Goal: Task Accomplishment & Management: Manage account settings

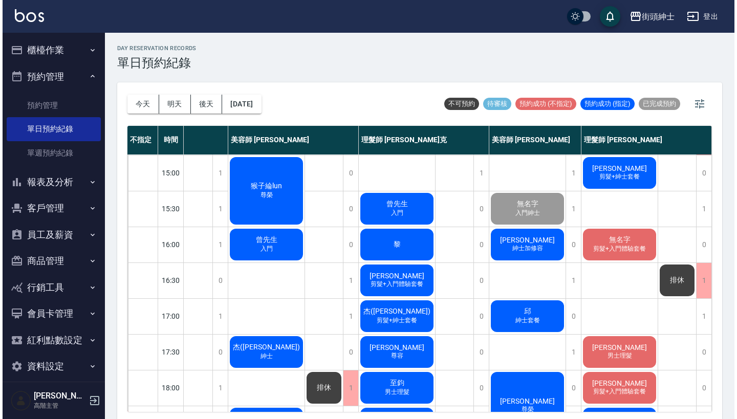
scroll to position [286, 91]
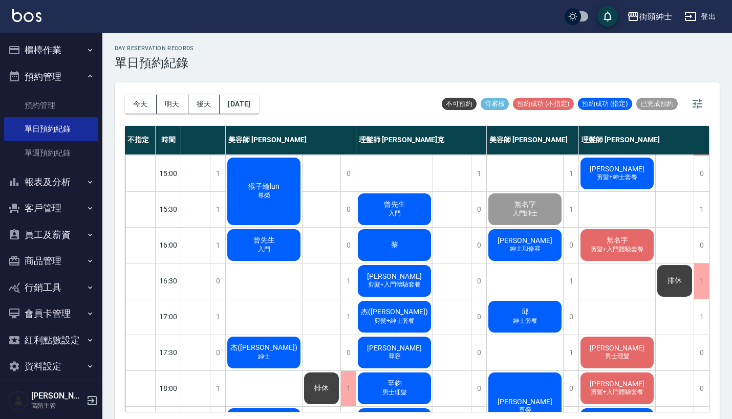
click at [538, 248] on span "紳士加修容" at bounding box center [525, 249] width 35 height 9
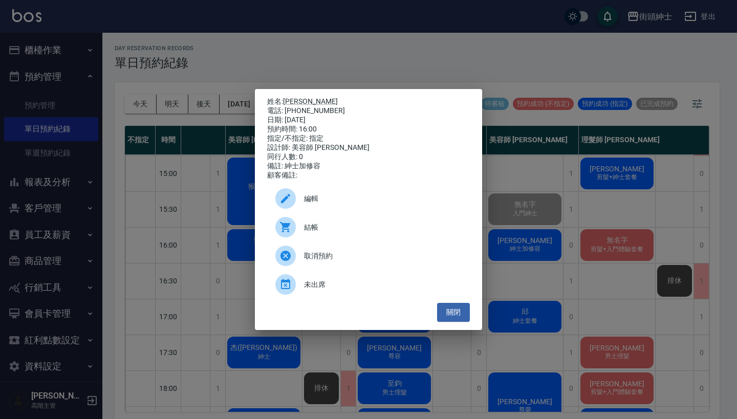
click at [399, 233] on span "結帳" at bounding box center [383, 227] width 158 height 11
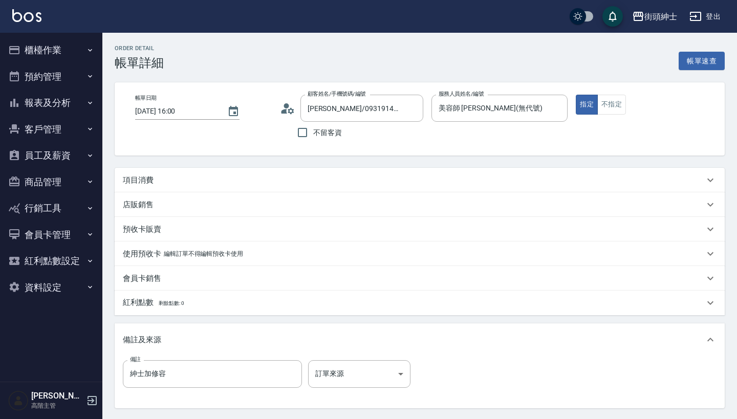
click at [367, 180] on div "項目消費" at bounding box center [414, 180] width 582 height 11
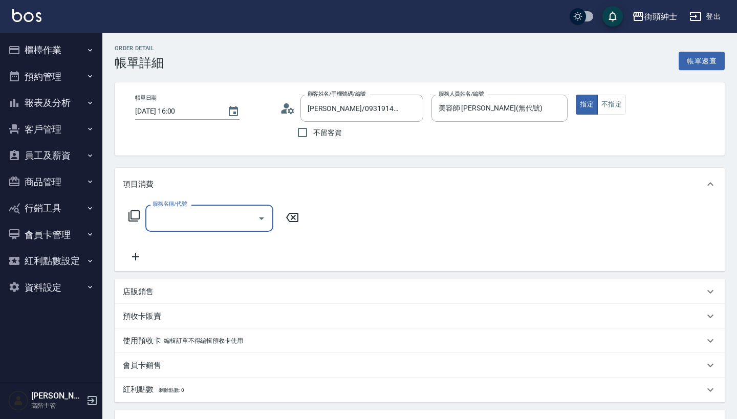
click at [204, 216] on input "服務名稱/代號" at bounding box center [201, 218] width 103 height 18
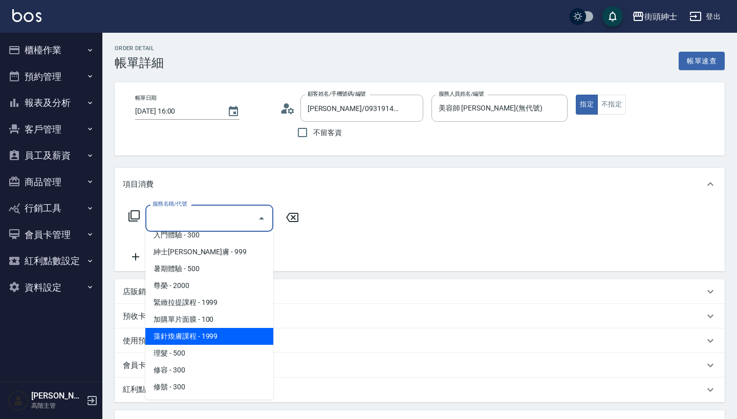
scroll to position [94, 0]
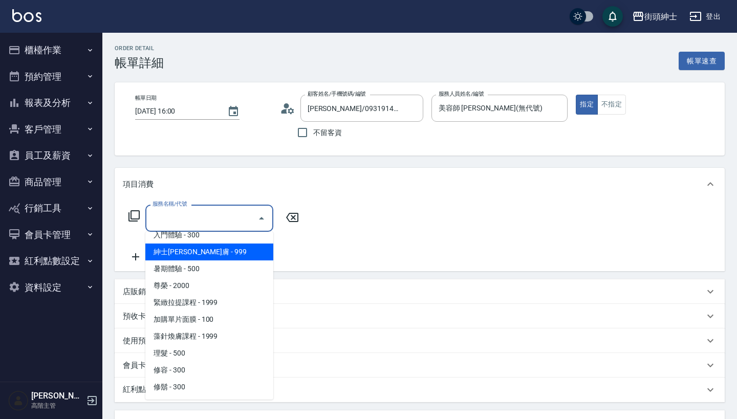
click at [231, 251] on span "紳士[PERSON_NAME]膚 - 999" at bounding box center [209, 252] width 128 height 17
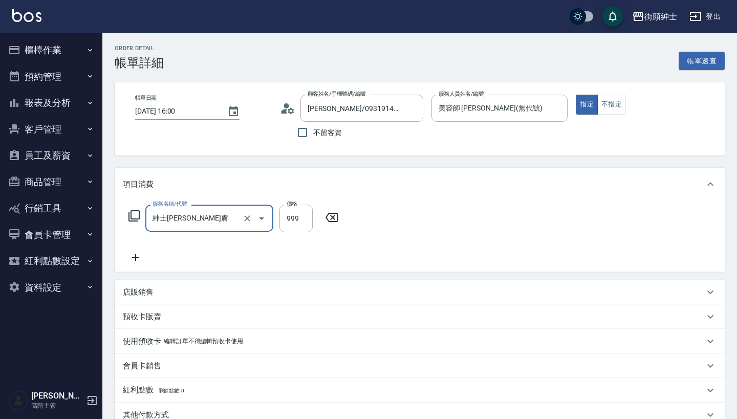
type input "紳士[PERSON_NAME]膚"
click at [135, 258] on icon at bounding box center [135, 257] width 7 height 7
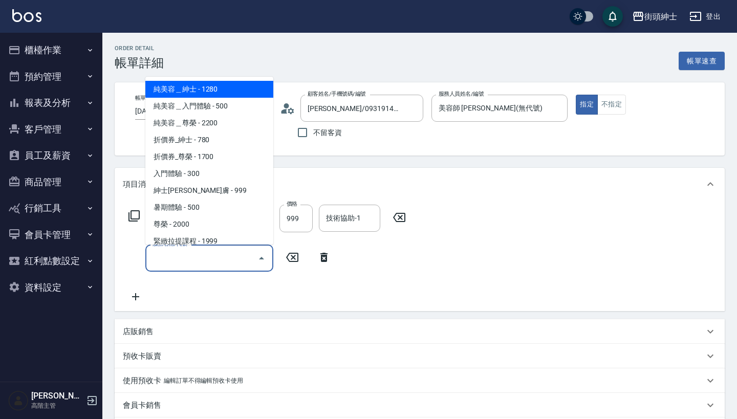
click at [186, 257] on input "服務名稱/代號" at bounding box center [201, 258] width 103 height 18
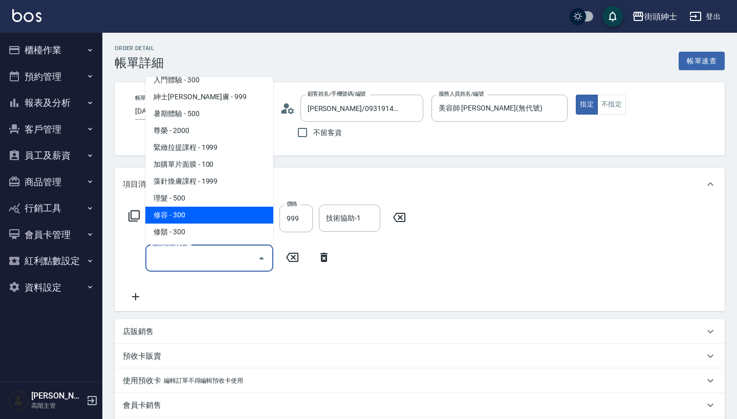
scroll to position [94, 0]
click at [218, 208] on span "修容 - 300" at bounding box center [209, 215] width 128 height 17
type input "修容(A03)"
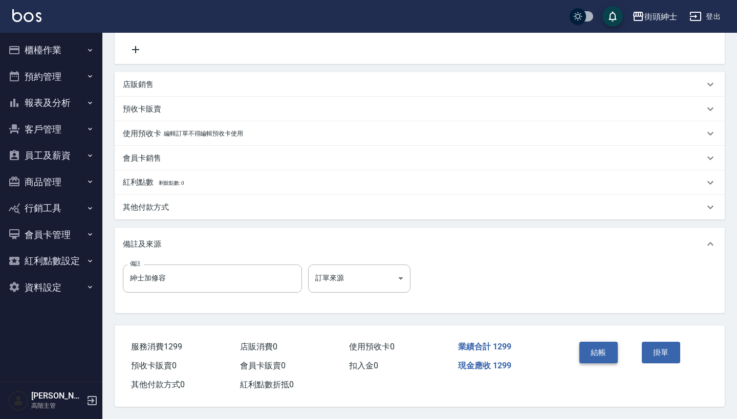
scroll to position [252, 0]
click at [603, 342] on button "結帳" at bounding box center [599, 353] width 38 height 22
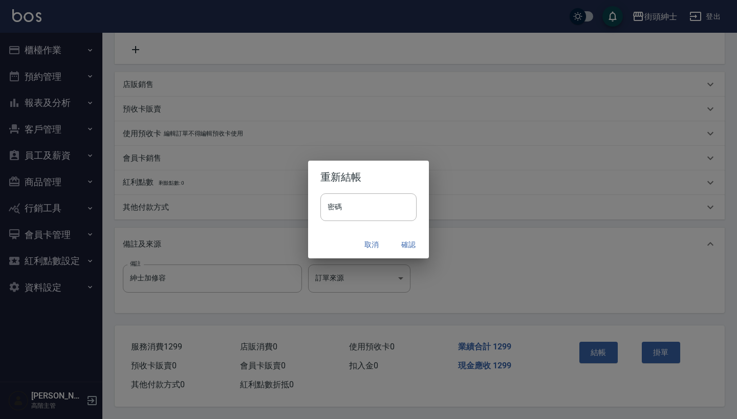
click at [410, 244] on button "確認" at bounding box center [408, 245] width 33 height 19
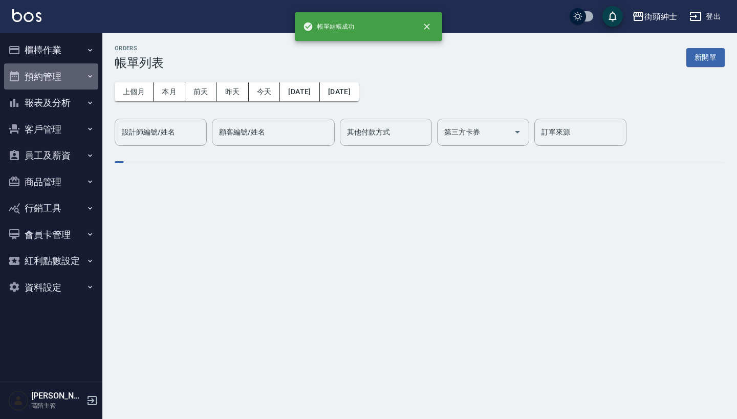
click at [56, 70] on button "預約管理" at bounding box center [51, 77] width 94 height 27
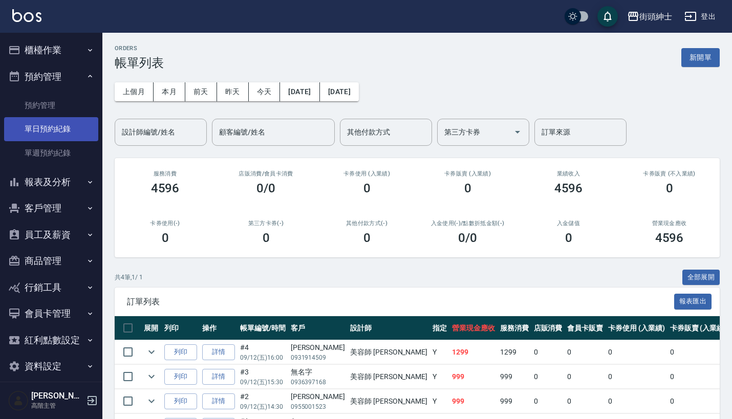
click at [68, 129] on link "單日預約紀錄" at bounding box center [51, 129] width 94 height 24
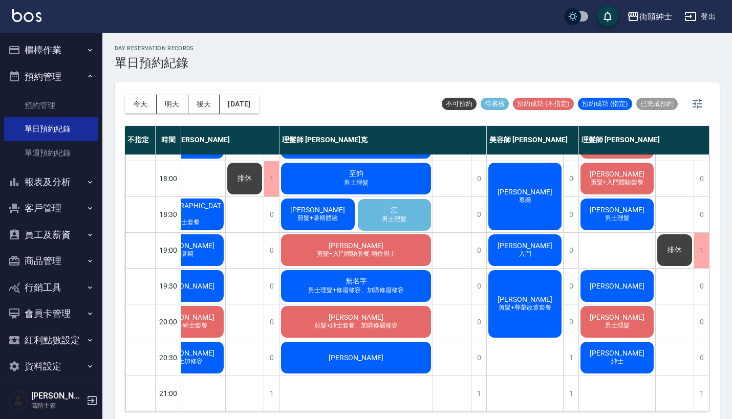
scroll to position [498, 168]
click at [407, 208] on div "江 男士理髮" at bounding box center [394, 215] width 77 height 35
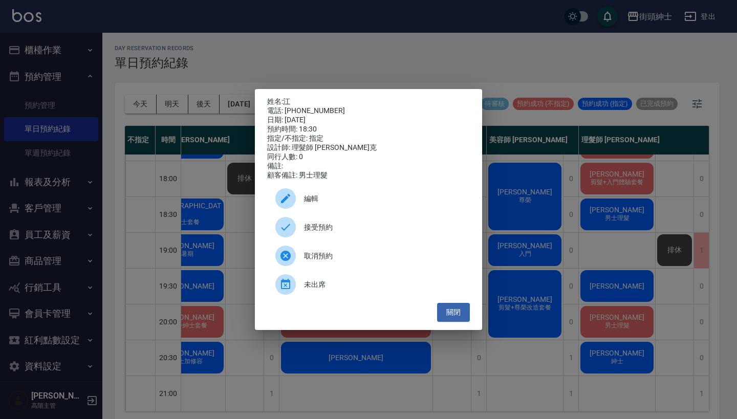
click at [466, 78] on div "姓名: 江 電話: 0955255253 日期: 2025/09/12 預約時間: 18:30 指定/不指定: 指定 設計師: 理髮師 Vic 維克 同行人數…" at bounding box center [368, 209] width 737 height 419
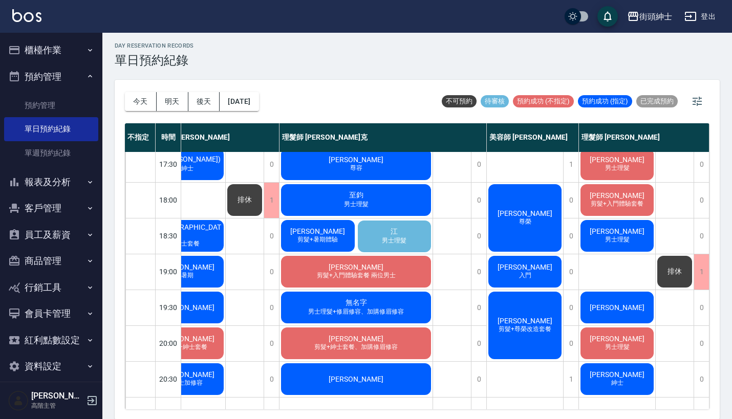
scroll to position [497, 167]
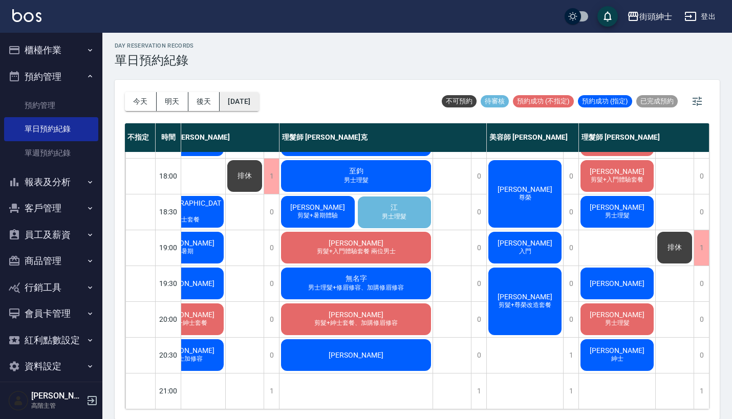
click at [231, 98] on button "[DATE]" at bounding box center [239, 101] width 39 height 19
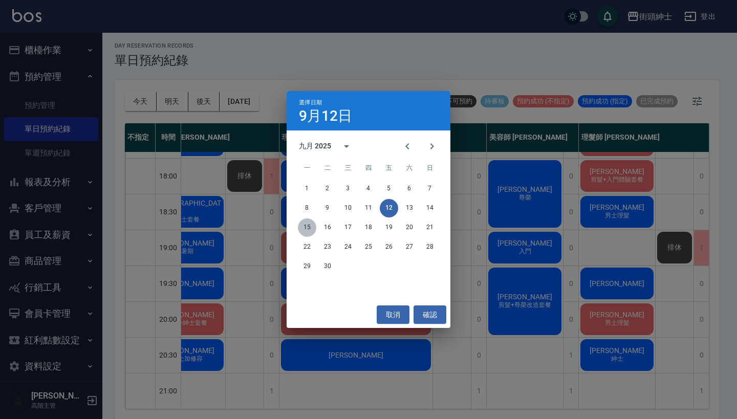
click at [308, 224] on button "15" at bounding box center [307, 228] width 18 height 18
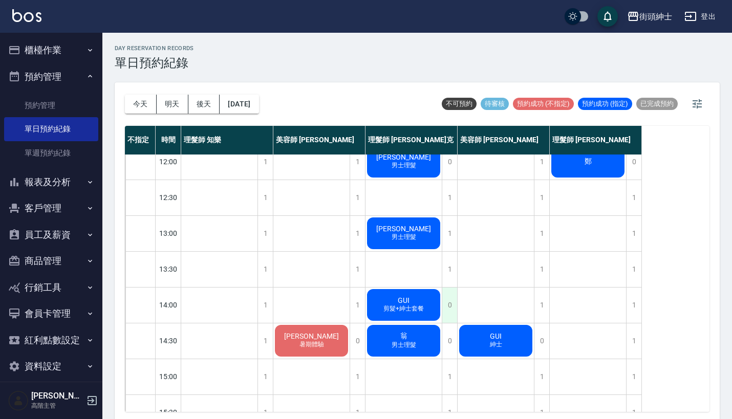
scroll to position [81, 0]
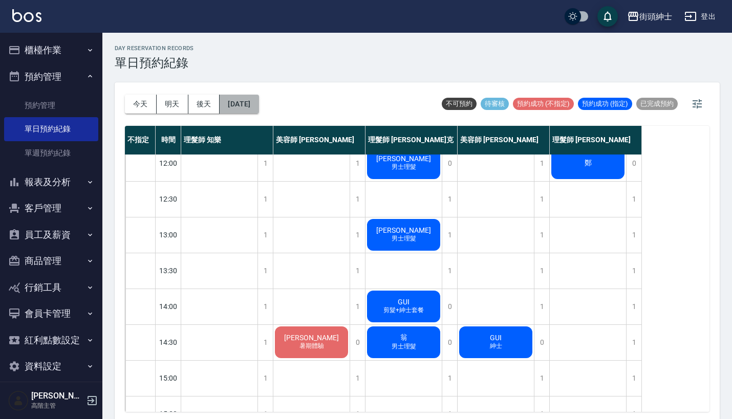
click at [259, 108] on button "2025/09/15" at bounding box center [239, 104] width 39 height 19
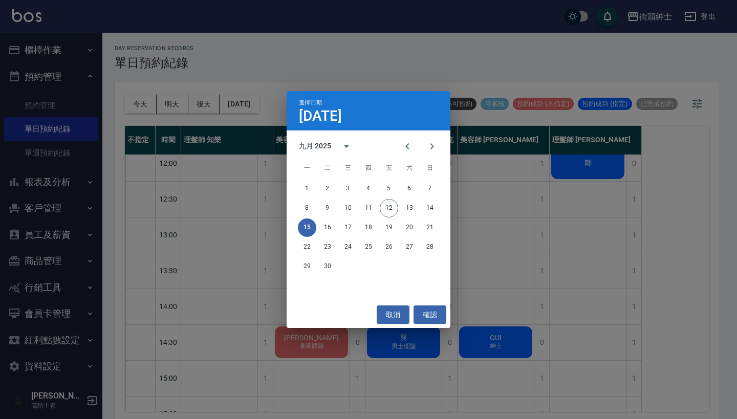
click at [276, 72] on div "選擇日期 9月15日 九月 2025 一 二 三 四 五 六 日 1 2 3 4 5 6 7 8 9 10 11 12 13 14 15 16 17 18 1…" at bounding box center [368, 209] width 737 height 419
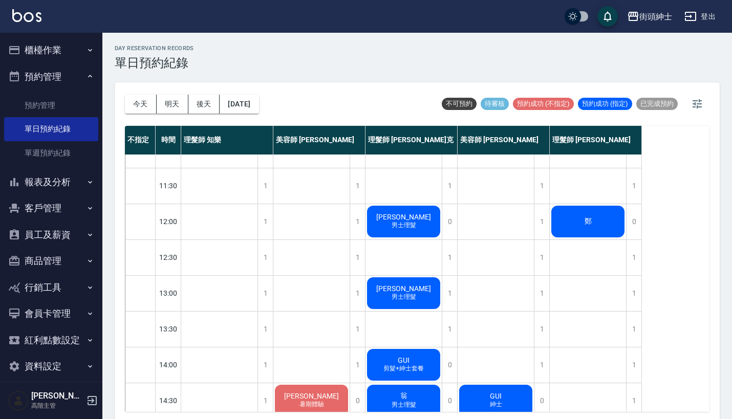
scroll to position [20, 0]
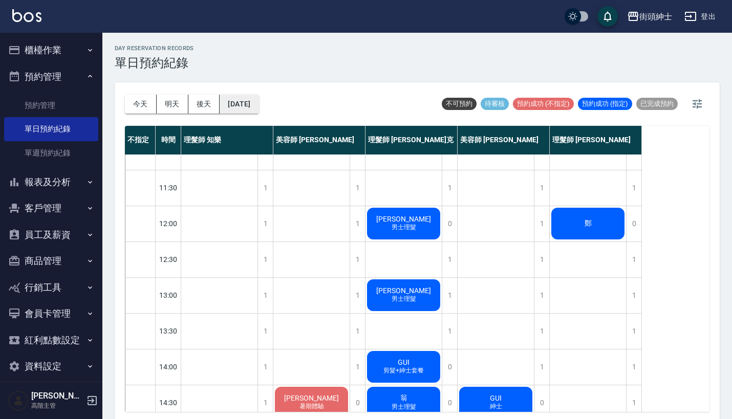
click at [256, 97] on button "2025/09/15" at bounding box center [239, 104] width 39 height 19
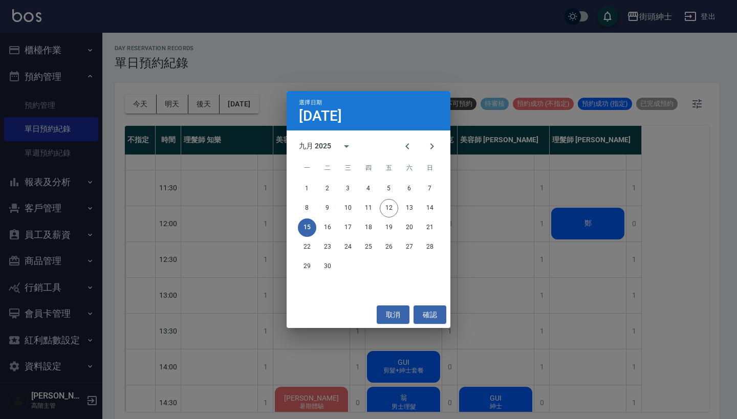
click at [410, 199] on div "1 2 3 4 5 6 7 8 9 10 11 12 13 14 15 16 17 18 19 20 21 22 23 24 25 26 27 28 29 30" at bounding box center [369, 228] width 164 height 98
click at [409, 206] on button "13" at bounding box center [409, 208] width 18 height 18
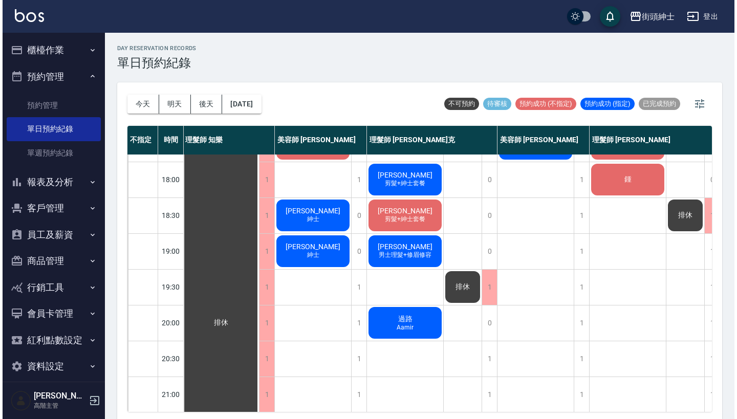
scroll to position [496, 1]
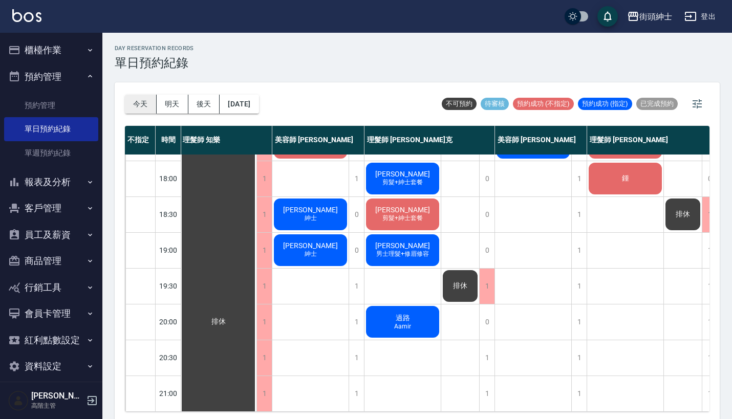
click at [149, 107] on button "今天" at bounding box center [141, 104] width 32 height 19
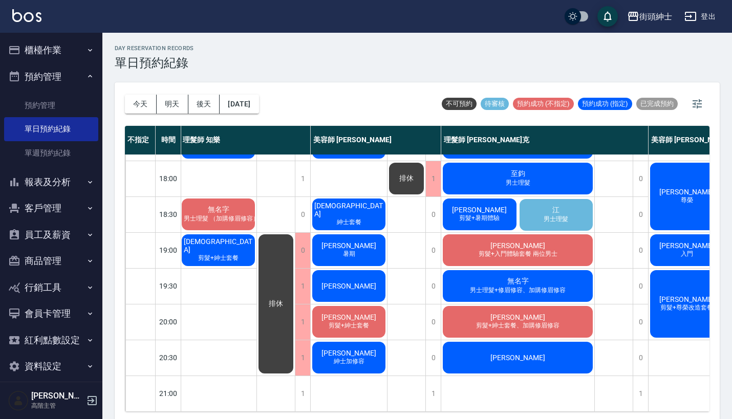
click at [541, 221] on div "江 男士理髮" at bounding box center [556, 215] width 77 height 35
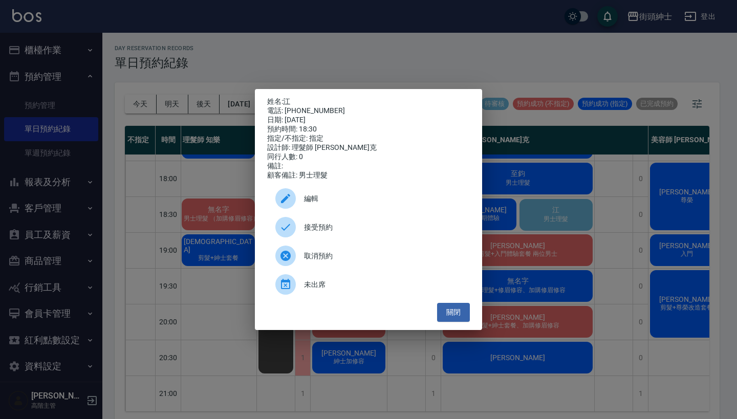
click at [340, 204] on span "編輯" at bounding box center [383, 199] width 158 height 11
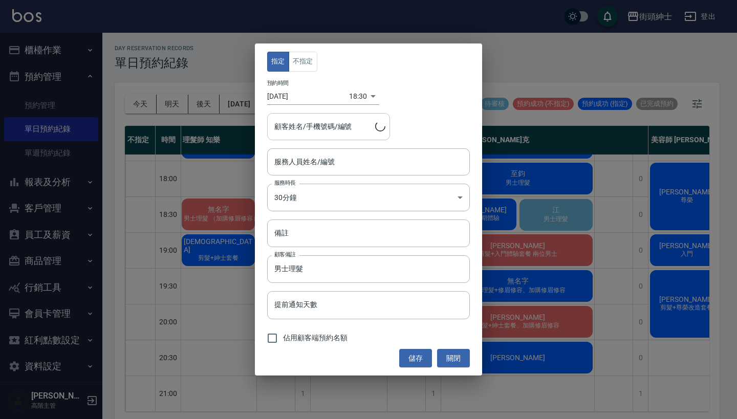
type input "理髮師 Vic 維克(無代號)"
type input "江/0955255253"
click at [297, 97] on input "[DATE]" at bounding box center [308, 96] width 82 height 17
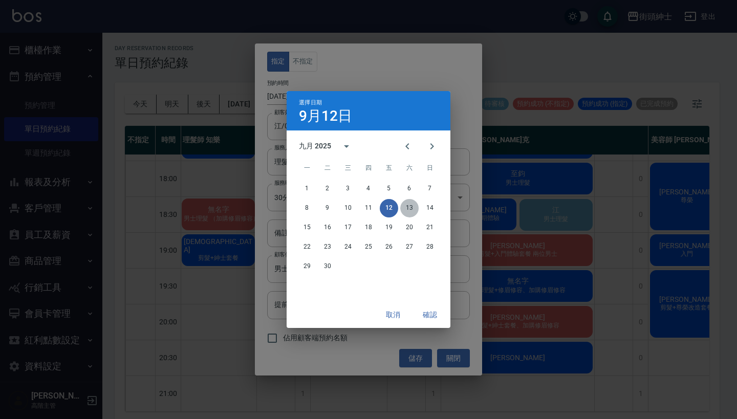
click at [414, 210] on button "13" at bounding box center [409, 208] width 18 height 18
type input "1757759400000"
type input "2025/09/13"
click at [385, 72] on div "選擇日期 9月13日 九月 2025 一 二 三 四 五 六 日 1 2 3 4 5 6 7 8 9 10 11 12 13 14 15 16 17 18 1…" at bounding box center [368, 209] width 737 height 419
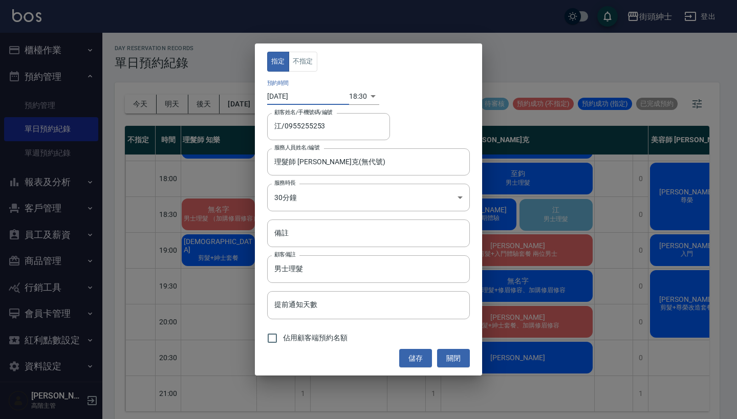
click at [357, 100] on body "街頭紳士 登出 櫃檯作業 打帳單 帳單列表 掛單列表 座位開單 營業儀表板 現金收支登錄 高階收支登錄 材料自購登錄 每日結帳 排班表 現場電腦打卡 掃碼打卡…" at bounding box center [368, 211] width 737 height 422
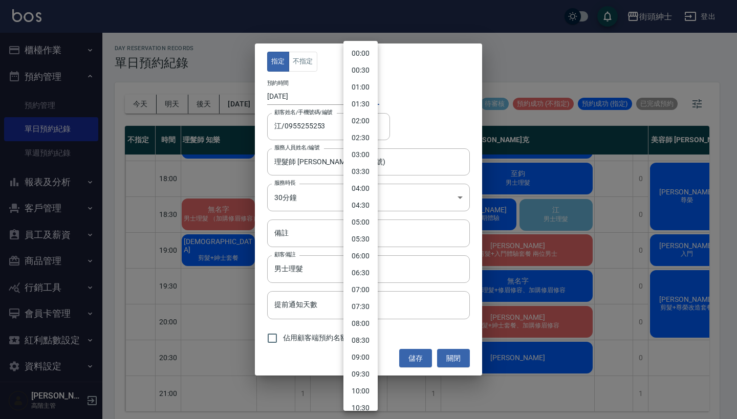
scroll to position [449, 0]
click at [366, 288] on li "20:00" at bounding box center [361, 280] width 34 height 17
click at [357, 101] on body "街頭紳士 登出 櫃檯作業 打帳單 帳單列表 掛單列表 座位開單 營業儀表板 現金收支登錄 高階收支登錄 材料自購登錄 每日結帳 排班表 現場電腦打卡 掃碼打卡…" at bounding box center [368, 211] width 737 height 422
click at [362, 295] on li "20:30" at bounding box center [361, 297] width 34 height 17
type input "1757766600000"
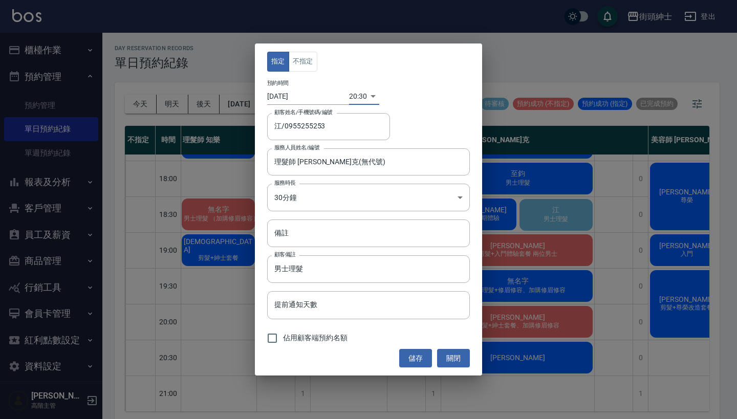
click at [418, 355] on button "儲存" at bounding box center [415, 358] width 33 height 19
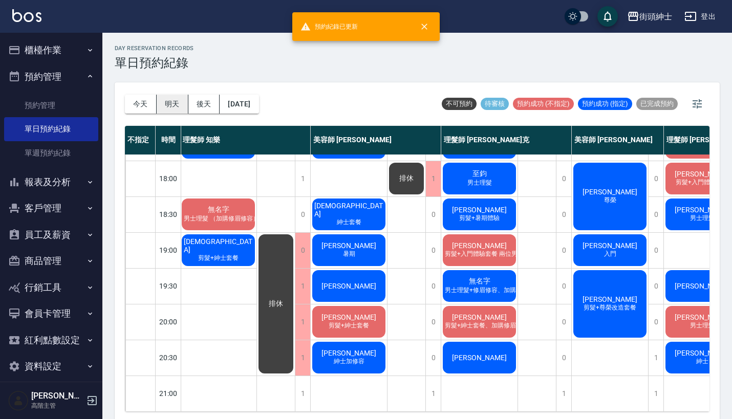
click at [168, 102] on button "明天" at bounding box center [173, 104] width 32 height 19
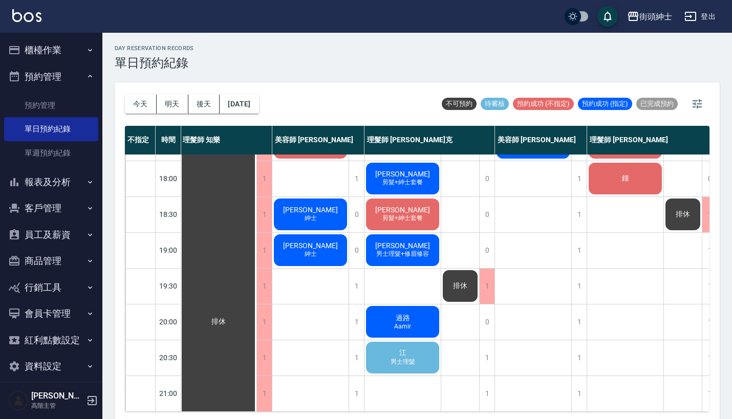
scroll to position [504, 1]
click at [399, 358] on span "男士理髮" at bounding box center [403, 362] width 29 height 9
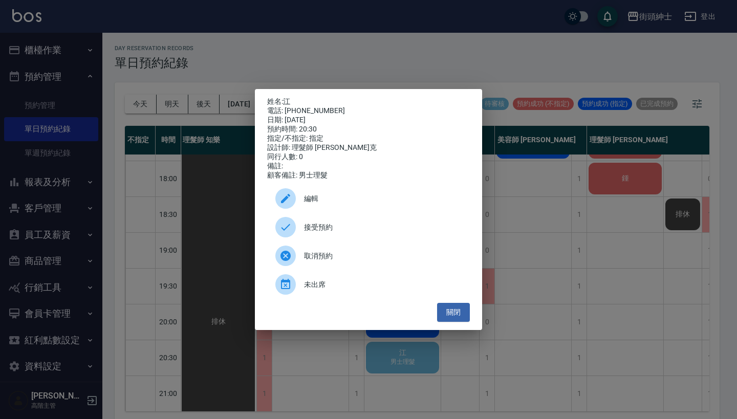
click at [345, 240] on div "接受預約" at bounding box center [368, 227] width 203 height 29
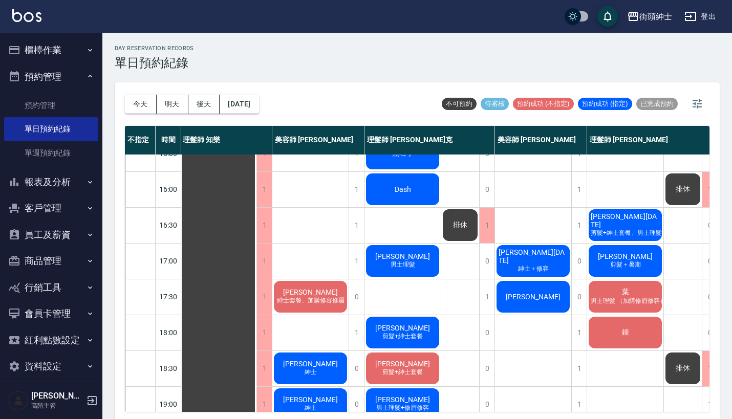
scroll to position [358, 1]
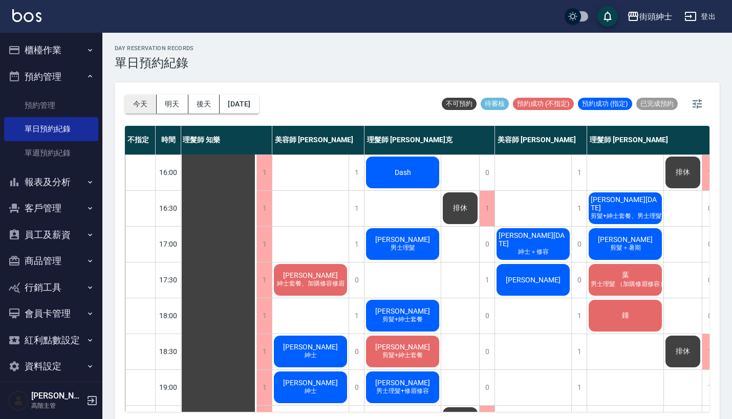
click at [144, 98] on button "今天" at bounding box center [141, 104] width 32 height 19
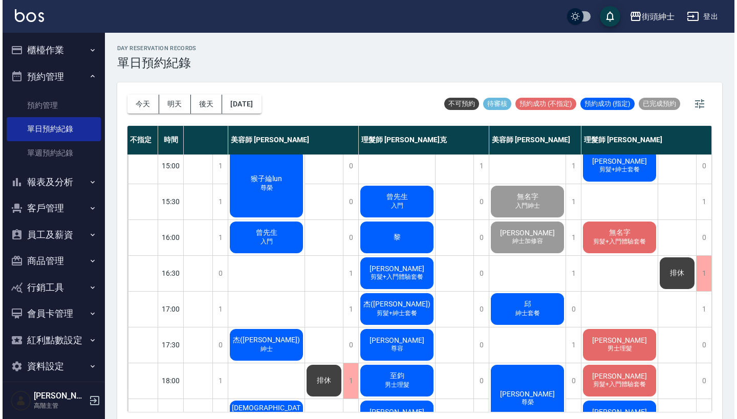
scroll to position [305, 91]
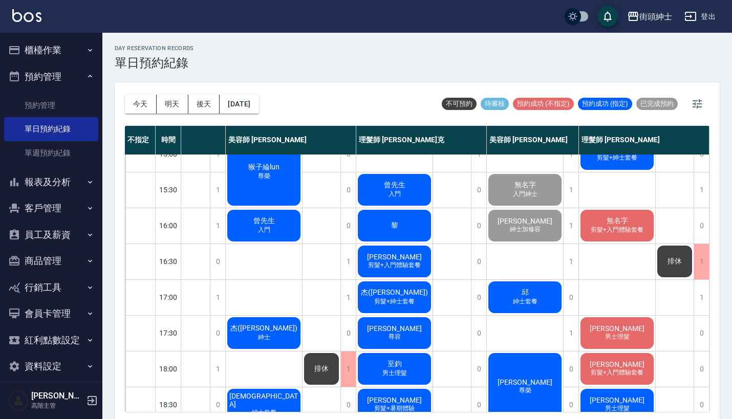
click at [530, 301] on span "紳士套餐" at bounding box center [525, 302] width 29 height 9
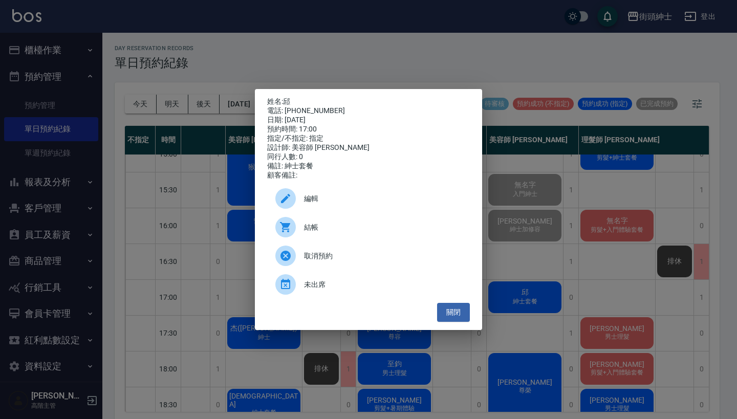
click at [320, 228] on span "結帳" at bounding box center [383, 227] width 158 height 11
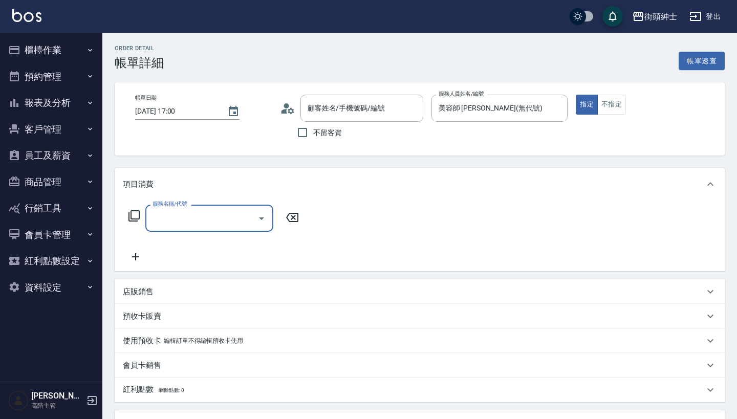
type input "邱/0918495338/null"
click at [216, 218] on input "服務名稱/代號" at bounding box center [201, 218] width 103 height 18
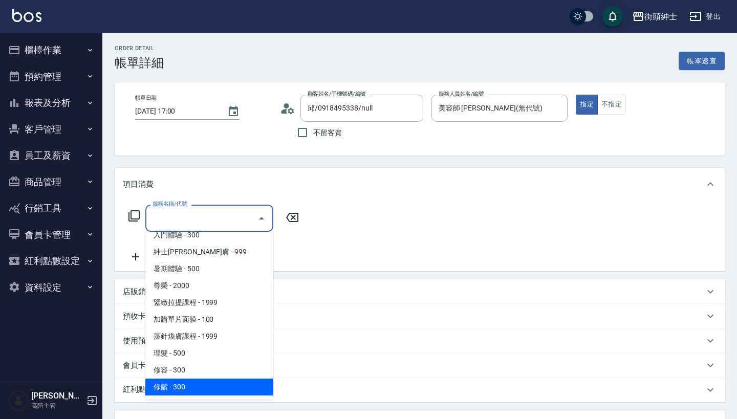
scroll to position [94, 0]
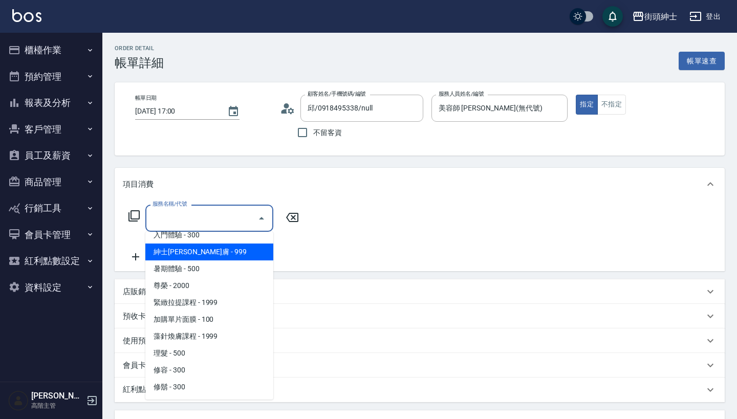
click at [231, 248] on span "紳士[PERSON_NAME]膚 - 999" at bounding box center [209, 252] width 128 height 17
type input "紳士[PERSON_NAME]膚"
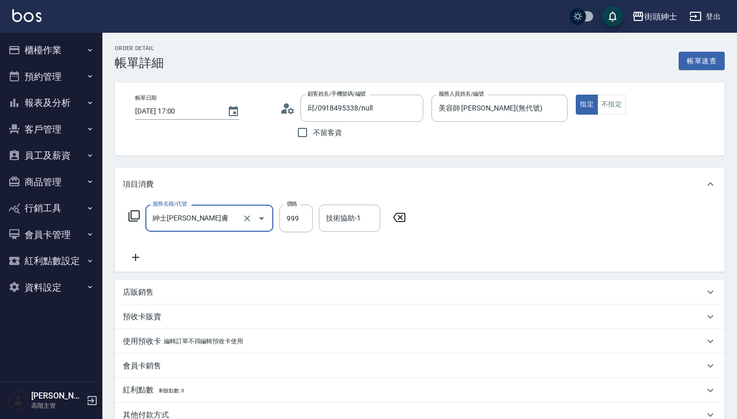
click at [134, 258] on icon at bounding box center [135, 257] width 7 height 7
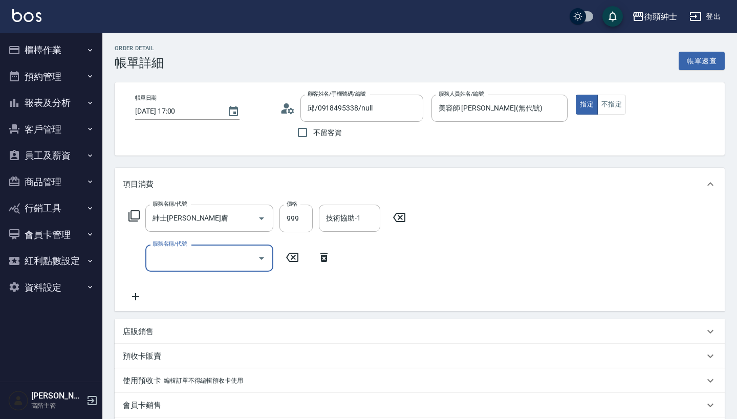
click at [197, 258] on input "服務名稱/代號" at bounding box center [201, 258] width 103 height 18
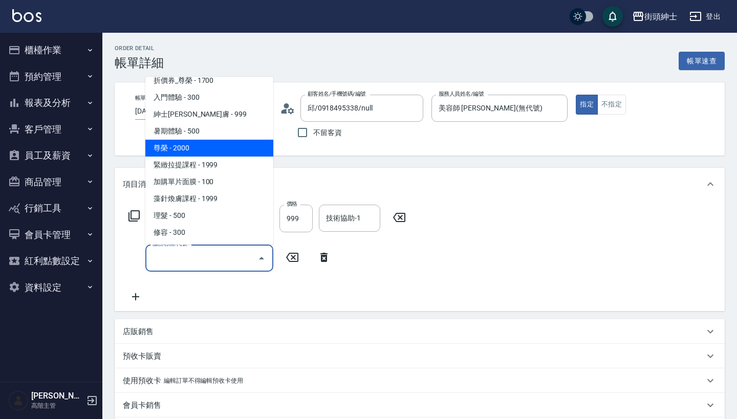
scroll to position [76, 0]
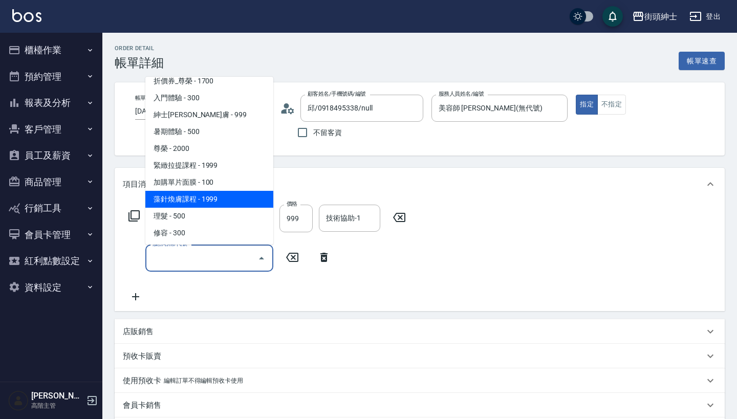
click at [209, 188] on span "加購單片面膜 - 100" at bounding box center [209, 182] width 128 height 17
type input "加購單片面膜"
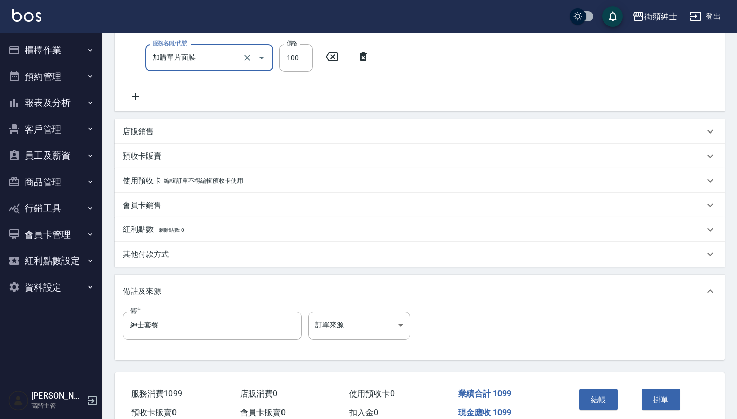
scroll to position [231, 0]
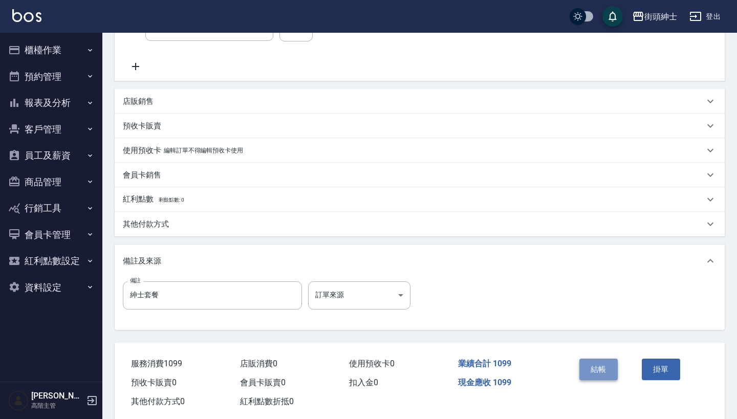
click at [602, 366] on button "結帳" at bounding box center [599, 370] width 38 height 22
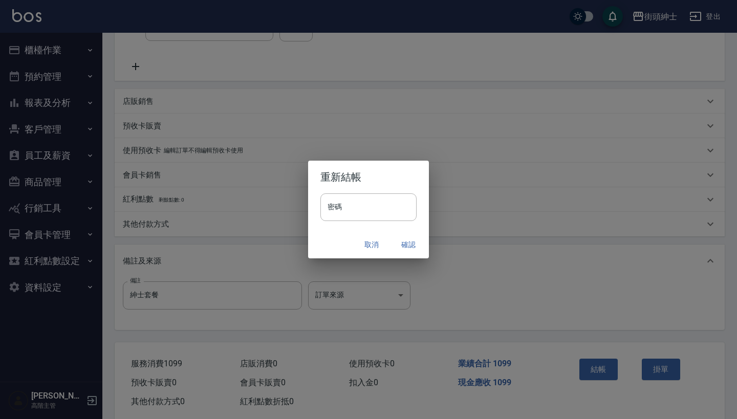
click at [414, 243] on button "確認" at bounding box center [408, 245] width 33 height 19
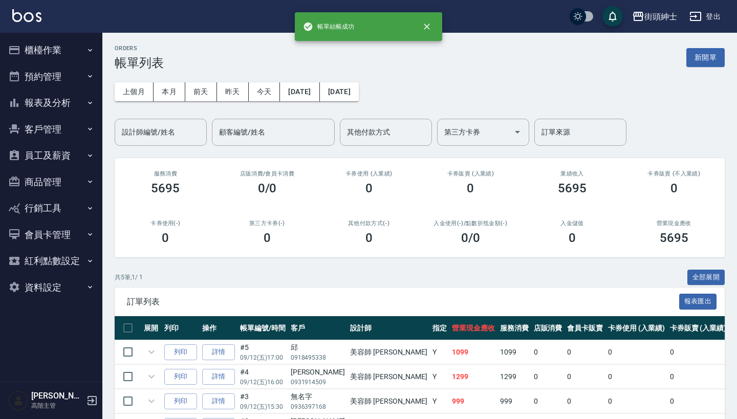
click at [79, 78] on button "預約管理" at bounding box center [51, 77] width 94 height 27
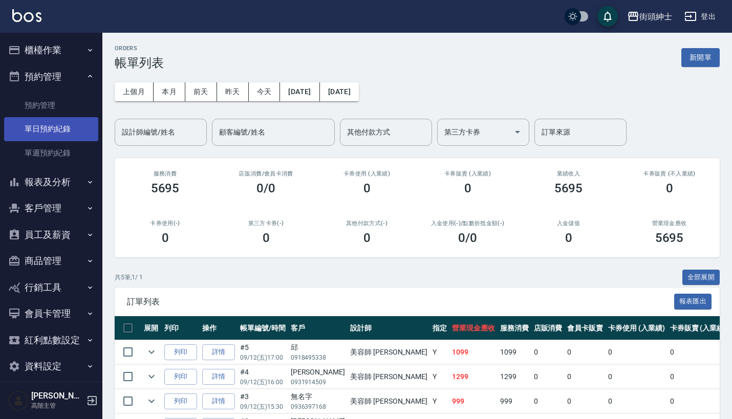
click at [84, 123] on link "單日預約紀錄" at bounding box center [51, 129] width 94 height 24
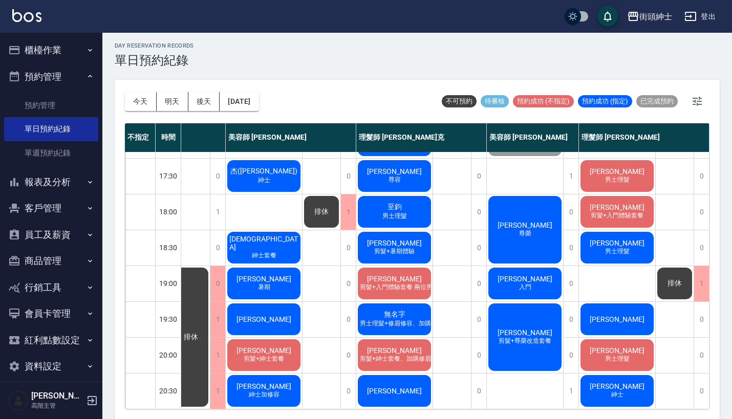
scroll to position [468, 91]
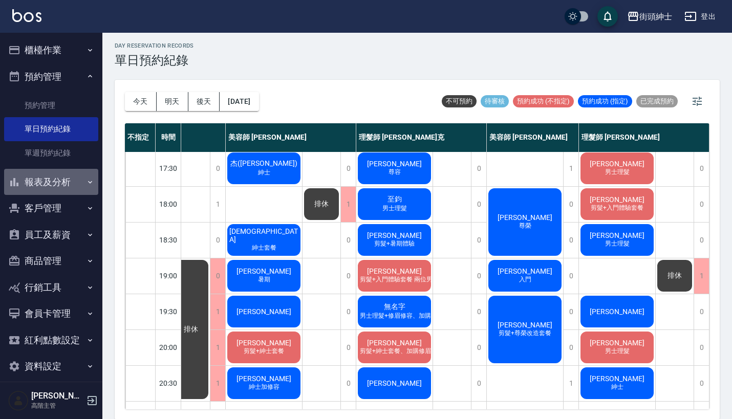
click at [56, 180] on button "報表及分析" at bounding box center [51, 182] width 94 height 27
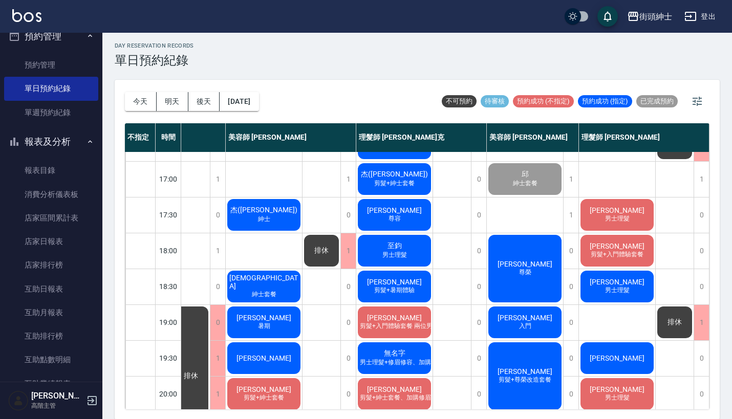
scroll to position [421, 91]
click at [68, 40] on button "預約管理" at bounding box center [51, 36] width 94 height 27
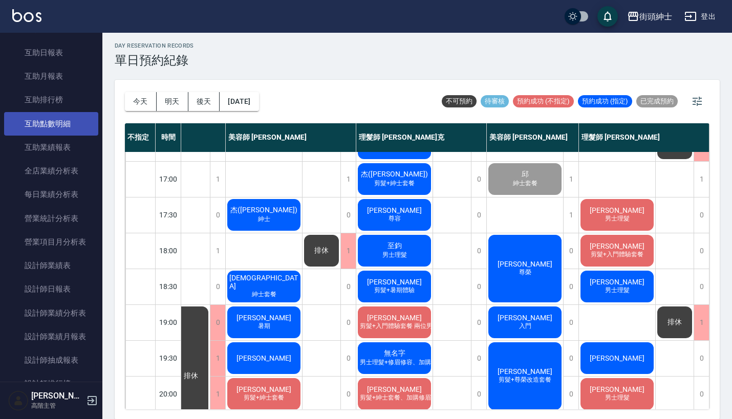
scroll to position [199, 0]
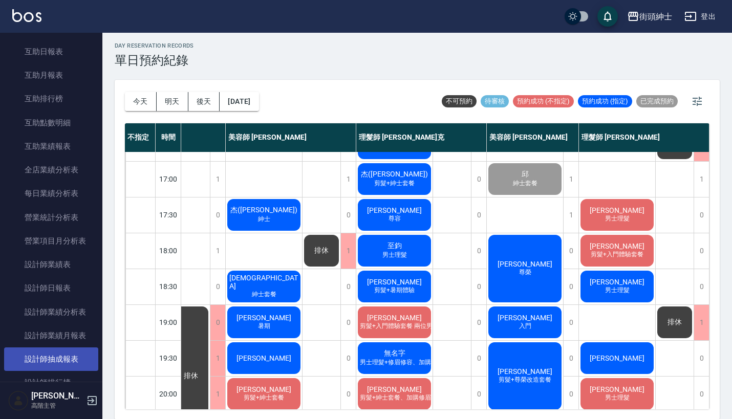
click at [64, 352] on link "設計師抽成報表" at bounding box center [51, 360] width 94 height 24
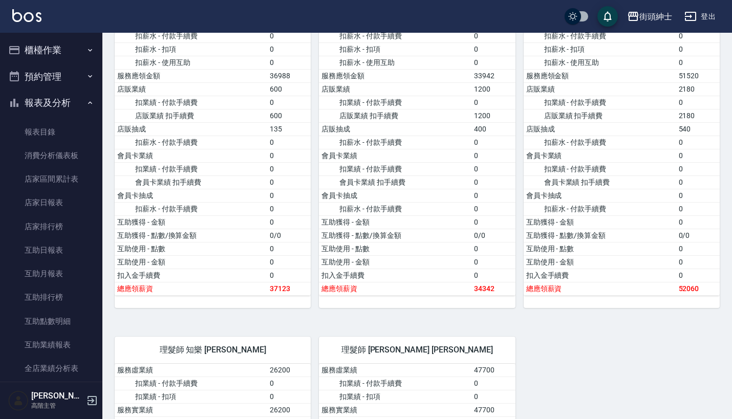
click at [72, 72] on button "預約管理" at bounding box center [51, 77] width 94 height 27
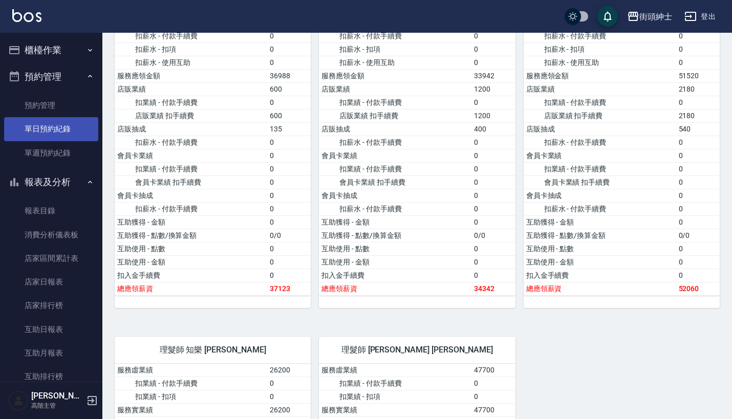
click at [70, 123] on link "單日預約紀錄" at bounding box center [51, 129] width 94 height 24
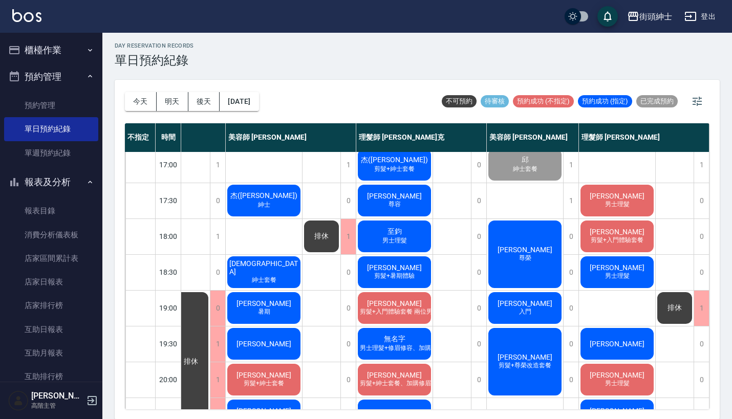
scroll to position [436, 90]
